Goal: Task Accomplishment & Management: Manage account settings

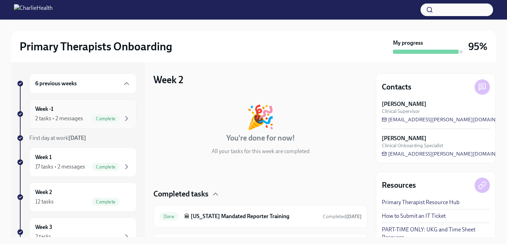
click at [82, 115] on div "2 tasks • 2 messages" at bounding box center [59, 118] width 48 height 8
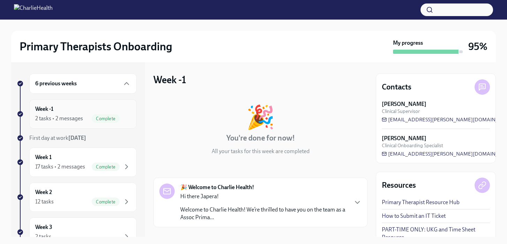
click at [58, 117] on div "2 tasks • 2 messages" at bounding box center [59, 118] width 48 height 8
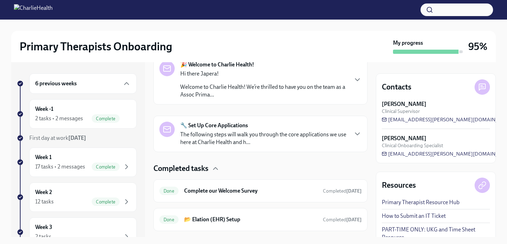
scroll to position [139, 0]
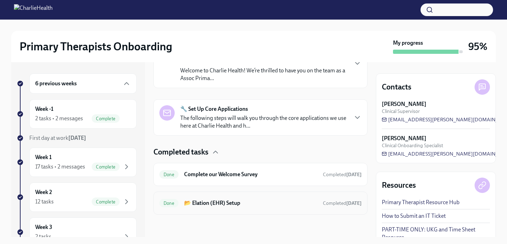
click at [215, 203] on h6 "📂 Elation (EHR) Setup" at bounding box center [250, 203] width 133 height 8
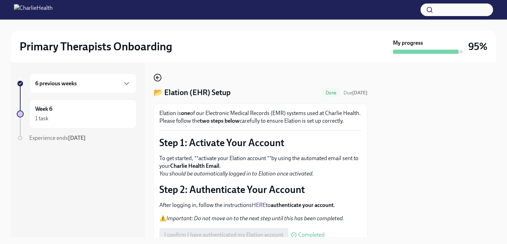
click at [157, 78] on icon "button" at bounding box center [156, 77] width 1 height 3
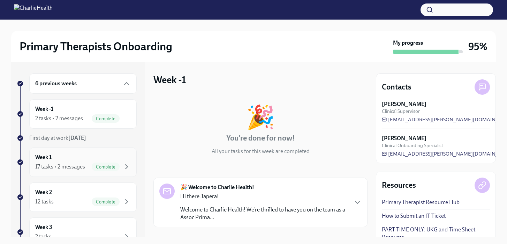
click at [71, 165] on div "17 tasks • 2 messages" at bounding box center [60, 167] width 50 height 8
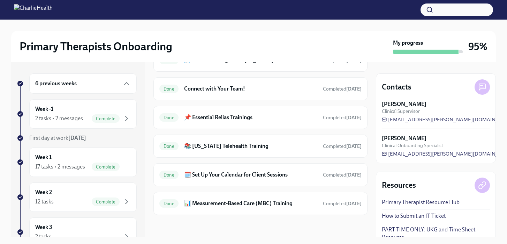
scroll to position [587, 0]
